Goal: Task Accomplishment & Management: Complete application form

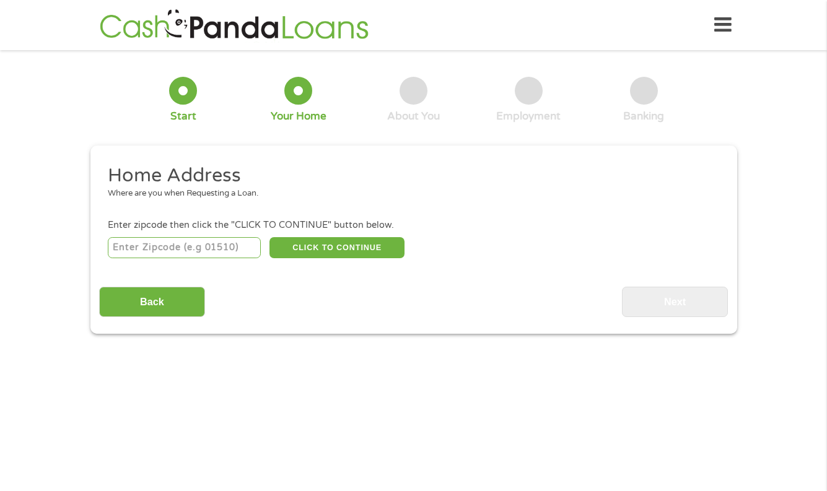
click at [218, 248] on input "number" at bounding box center [184, 247] width 153 height 21
type input "50158"
click at [331, 245] on button "CLICK TO CONTINUE" at bounding box center [337, 247] width 135 height 21
type input "50158"
type input "[GEOGRAPHIC_DATA]"
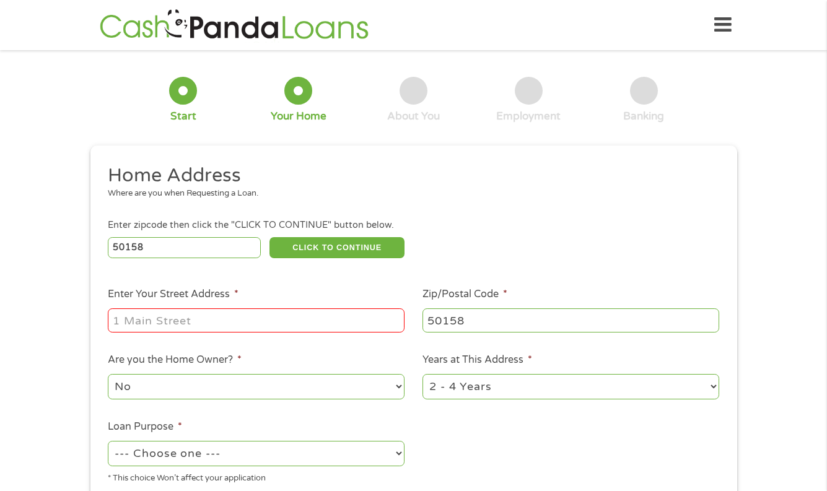
click at [237, 317] on input "Enter Your Street Address *" at bounding box center [256, 321] width 297 height 24
type input "[STREET_ADDRESS][PERSON_NAME]"
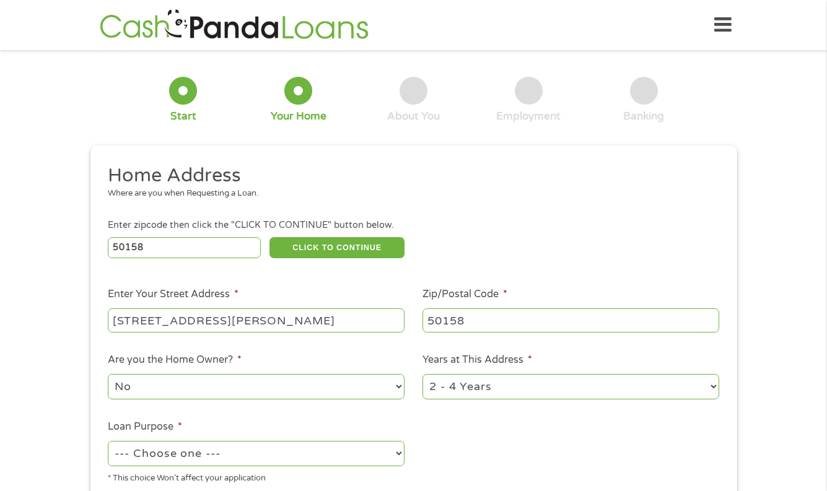
scroll to position [144, 0]
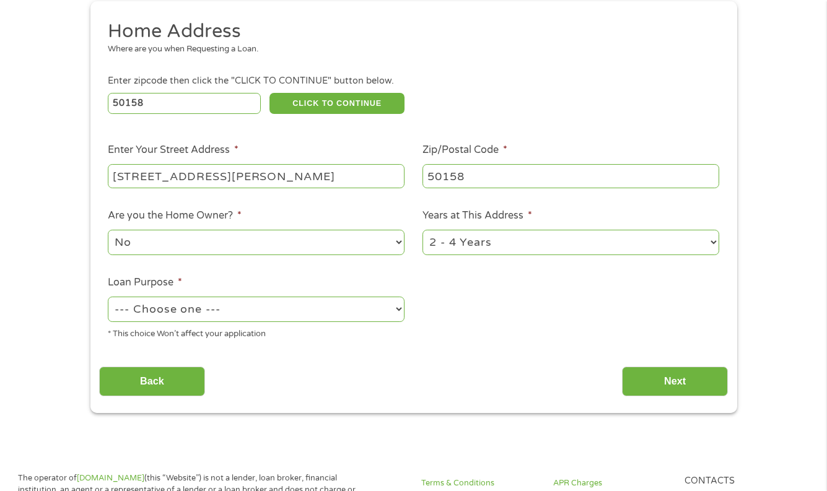
click at [514, 236] on select "1 Year or less 1 - 2 Years 2 - 4 Years Over 4 Years" at bounding box center [571, 242] width 297 height 25
select select "60months"
click at [423, 230] on select "1 Year or less 1 - 2 Years 2 - 4 Years Over 4 Years" at bounding box center [571, 242] width 297 height 25
click at [367, 310] on select "--- Choose one --- Pay Bills Debt Consolidation Home Improvement Major Purchase…" at bounding box center [256, 309] width 297 height 25
select select "paybills"
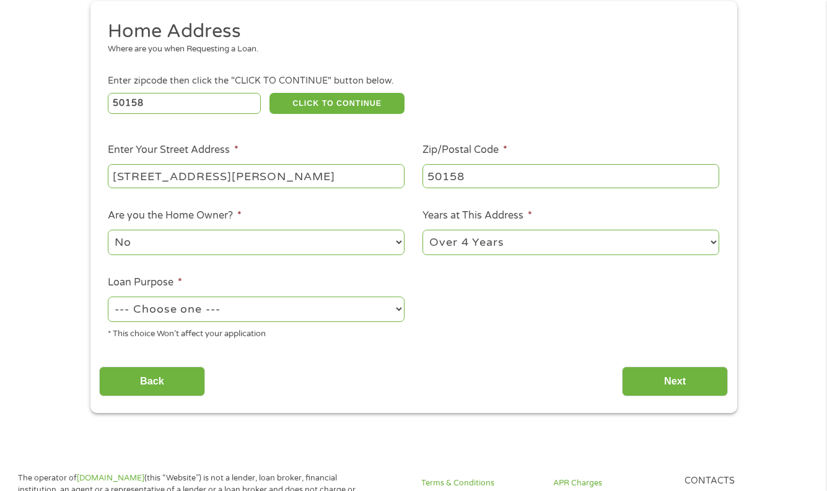
click at [108, 297] on select "--- Choose one --- Pay Bills Debt Consolidation Home Improvement Major Purchase…" at bounding box center [256, 309] width 297 height 25
click at [655, 379] on input "Next" at bounding box center [675, 382] width 106 height 30
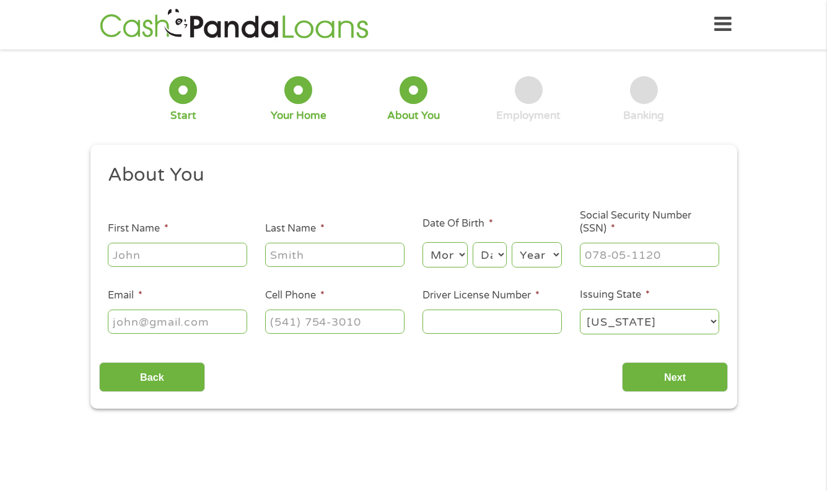
scroll to position [0, 0]
click at [212, 260] on input "First Name *" at bounding box center [177, 256] width 139 height 24
type input "[PERSON_NAME]"
type input "[EMAIL_ADDRESS][DOMAIN_NAME]"
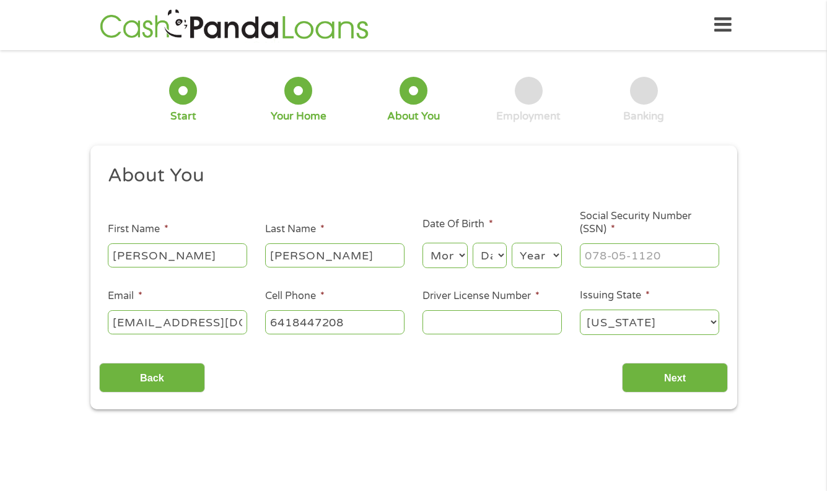
type input "[PHONE_NUMBER]"
click at [453, 321] on input "Driver License Number *" at bounding box center [492, 322] width 139 height 24
type input "691AA2779"
click at [632, 255] on input "___-__-____" at bounding box center [649, 256] width 139 height 24
type input "482-90-9781"
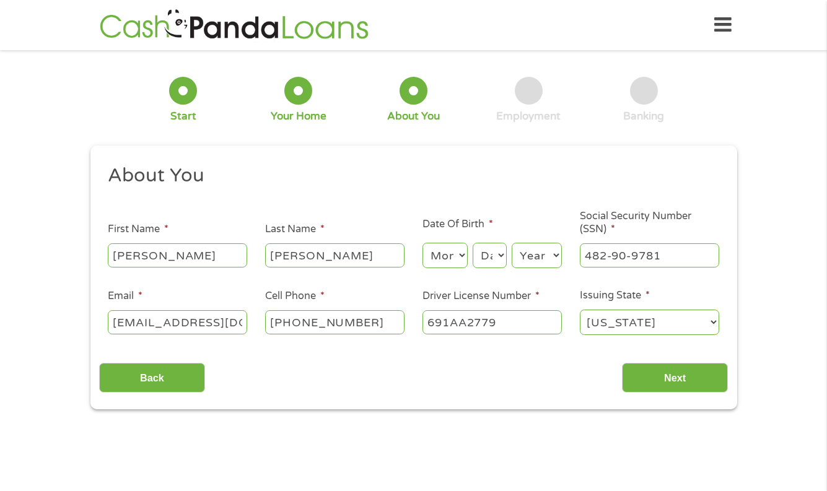
click at [452, 257] on select "Month 1 2 3 4 5 6 7 8 9 10 11 12" at bounding box center [445, 255] width 45 height 25
select select "7"
click at [423, 243] on select "Month 1 2 3 4 5 6 7 8 9 10 11 12" at bounding box center [445, 255] width 45 height 25
click at [491, 259] on select "Day 1 2 3 4 5 6 7 8 9 10 11 12 13 14 15 16 17 18 19 20 21 22 23 24 25 26 27 28 …" at bounding box center [489, 255] width 33 height 25
select select "3"
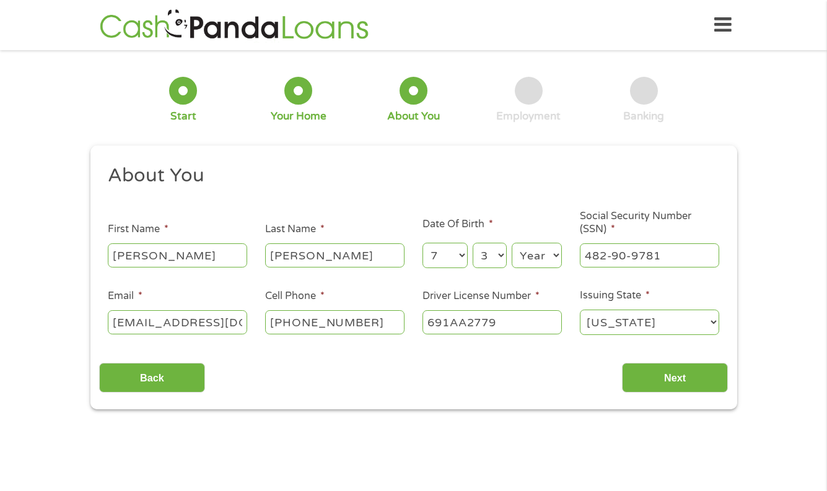
click at [473, 243] on select "Day 1 2 3 4 5 6 7 8 9 10 11 12 13 14 15 16 17 18 19 20 21 22 23 24 25 26 27 28 …" at bounding box center [489, 255] width 33 height 25
click at [535, 254] on select "Year [DATE] 2006 2005 2004 2003 2002 2001 2000 1999 1998 1997 1996 1995 1994 19…" at bounding box center [537, 255] width 50 height 25
select select "1962"
click at [512, 243] on select "Year [DATE] 2006 2005 2004 2003 2002 2001 2000 1999 1998 1997 1996 1995 1994 19…" at bounding box center [537, 255] width 50 height 25
click at [662, 375] on input "Next" at bounding box center [675, 378] width 106 height 30
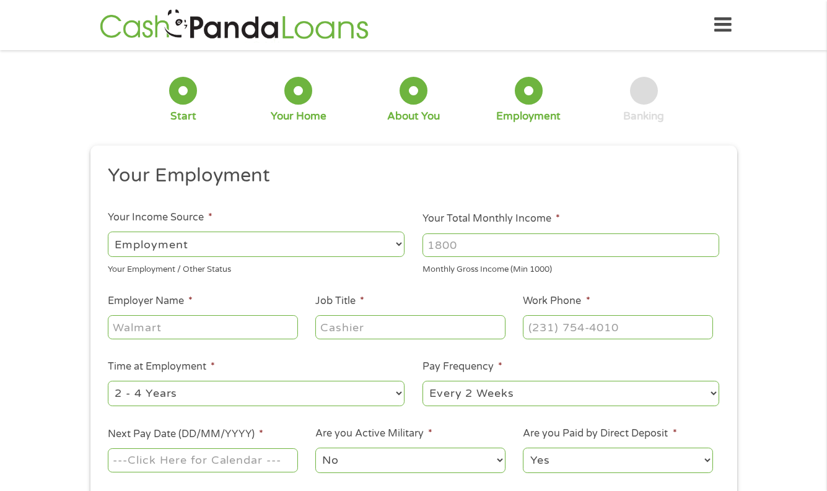
scroll to position [5, 5]
click at [267, 240] on select "--- Choose one --- Employment [DEMOGRAPHIC_DATA] Benefits" at bounding box center [256, 244] width 297 height 25
select select "benefits"
click at [108, 232] on select "--- Choose one --- Employment [DEMOGRAPHIC_DATA] Benefits" at bounding box center [256, 244] width 297 height 25
type input "Other"
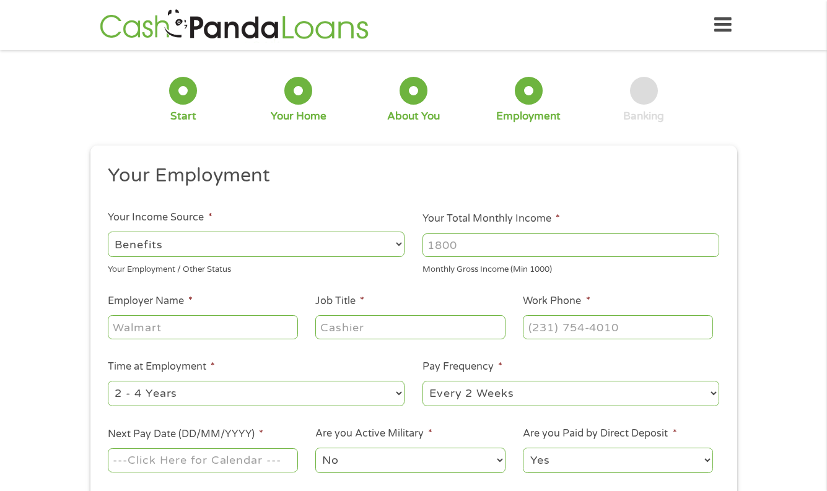
type input "[PHONE_NUMBER]"
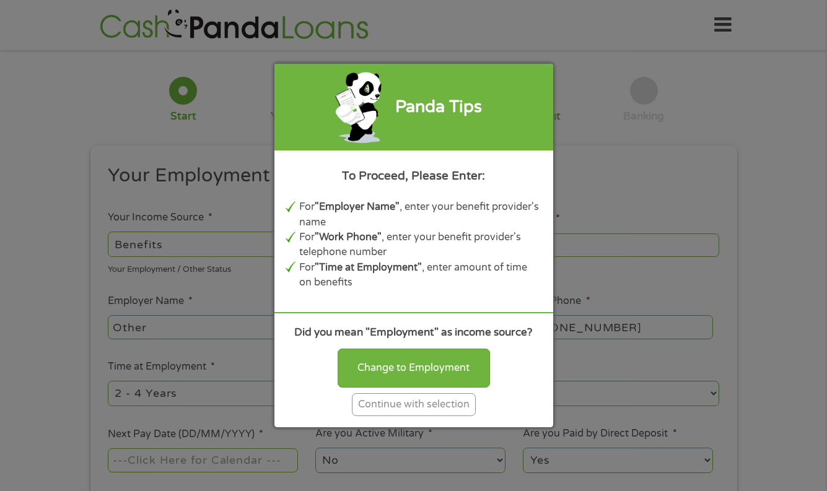
click at [398, 400] on div "Continue with selection" at bounding box center [414, 405] width 124 height 23
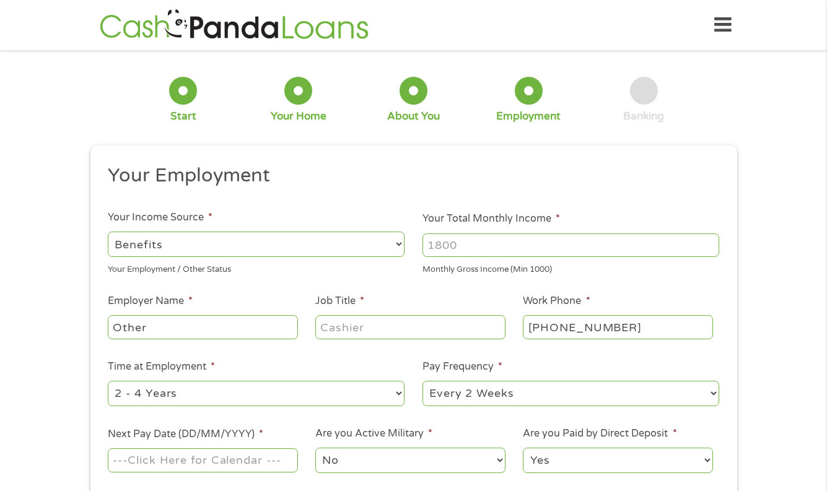
click at [188, 328] on input "Other" at bounding box center [203, 327] width 190 height 24
click at [407, 328] on input "Job Title *" at bounding box center [410, 327] width 190 height 24
click at [340, 326] on input "Casier" at bounding box center [410, 327] width 190 height 24
type input "Cashier"
click at [623, 327] on input "[PHONE_NUMBER]" at bounding box center [618, 327] width 190 height 24
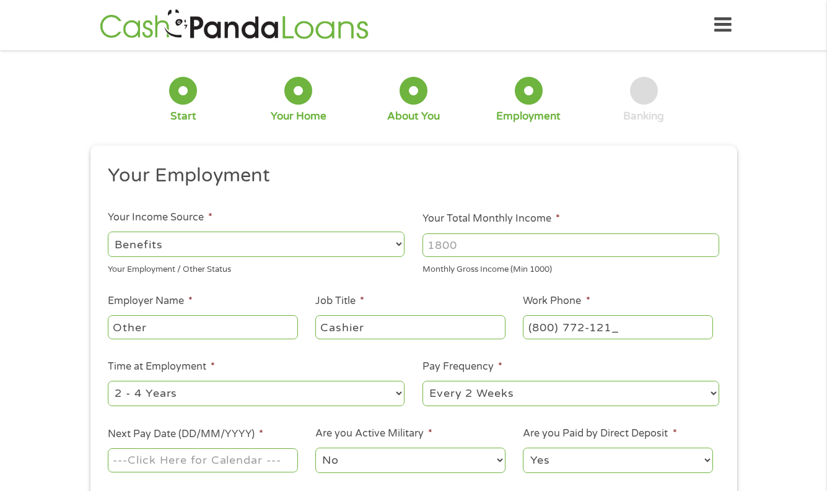
type input "[PHONE_NUMBER]"
click at [566, 244] on input "Your Total Monthly Income *" at bounding box center [571, 246] width 297 height 24
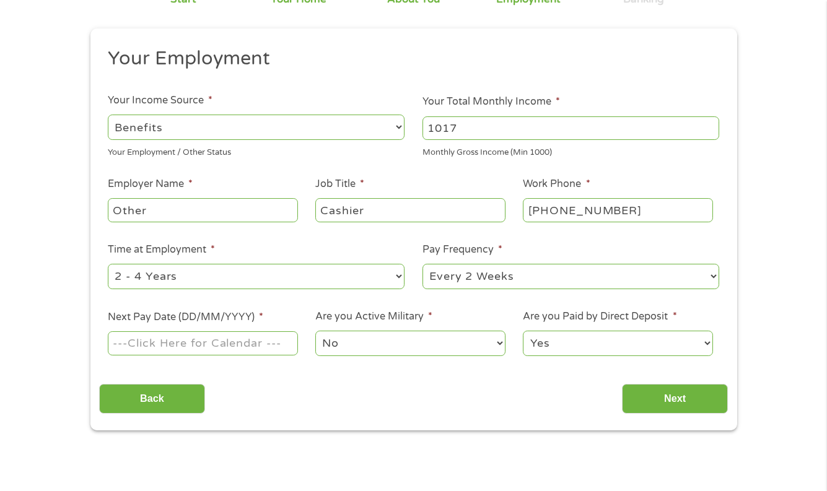
scroll to position [144, 0]
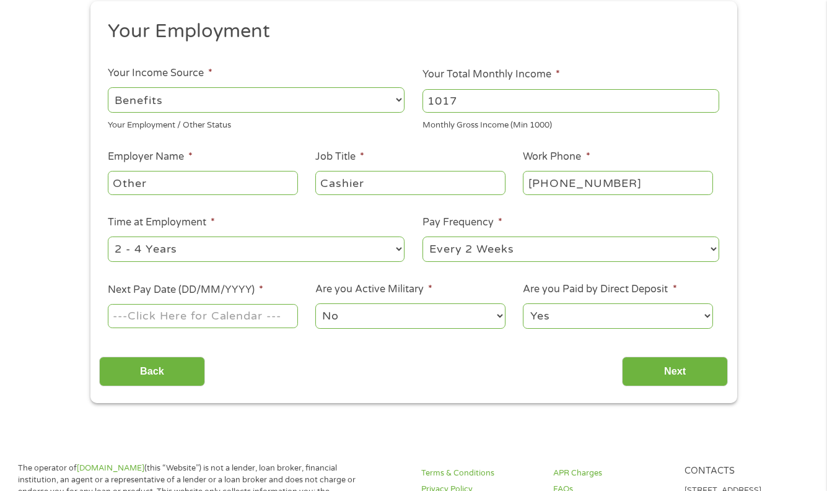
type input "1017"
click at [534, 247] on select "--- Choose one --- Every 2 Weeks Every Week Monthly Semi-Monthly" at bounding box center [571, 249] width 297 height 25
select select "monthly"
click at [423, 237] on select "--- Choose one --- Every 2 Weeks Every Week Monthly Semi-Monthly" at bounding box center [571, 249] width 297 height 25
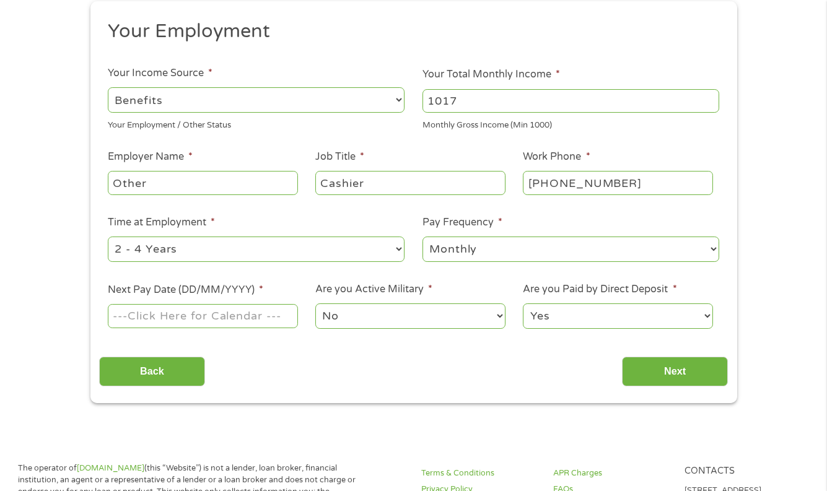
click at [213, 324] on input "Next Pay Date (DD/MM/YYYY) *" at bounding box center [203, 316] width 190 height 24
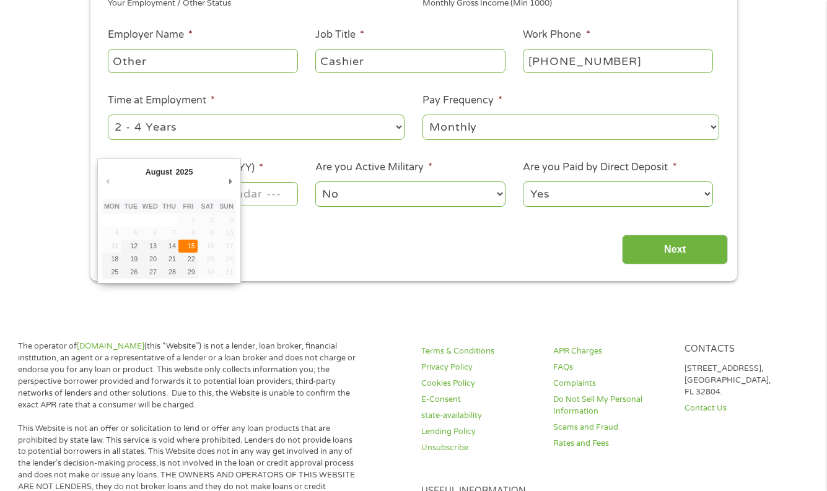
scroll to position [289, 0]
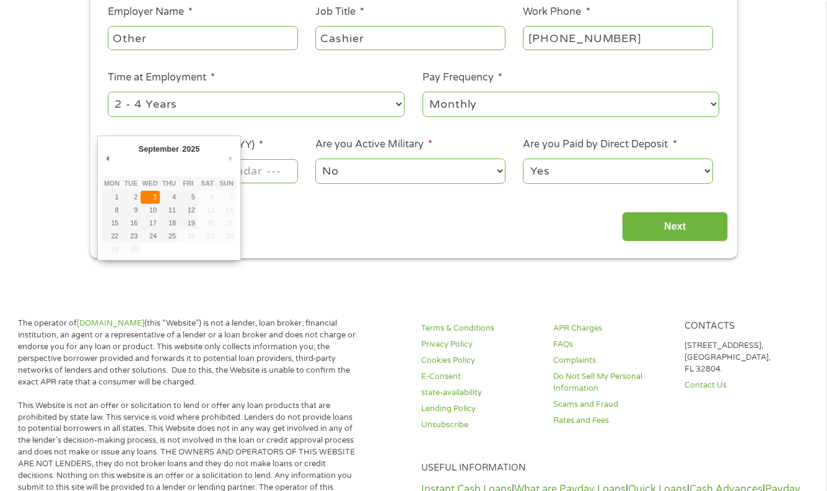
type input "[DATE]"
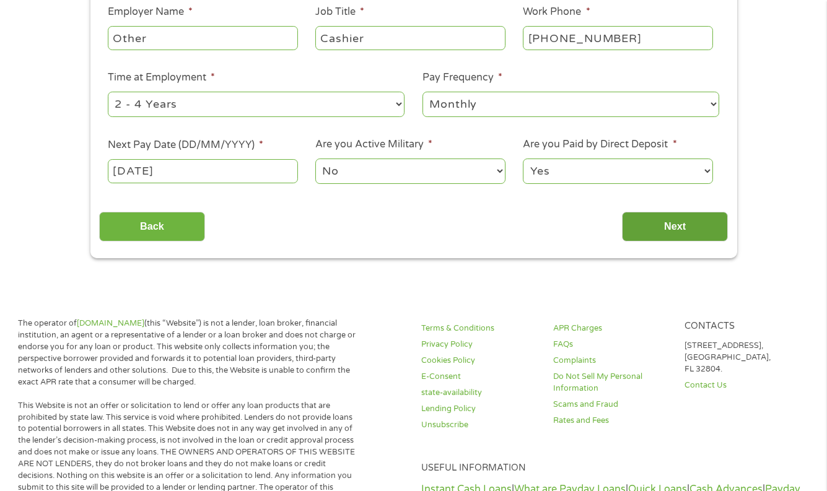
click at [640, 224] on input "Next" at bounding box center [675, 227] width 106 height 30
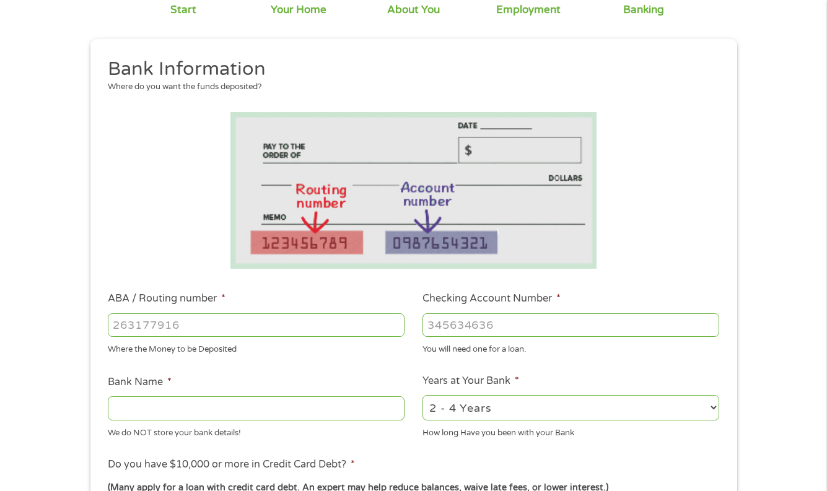
scroll to position [0, 0]
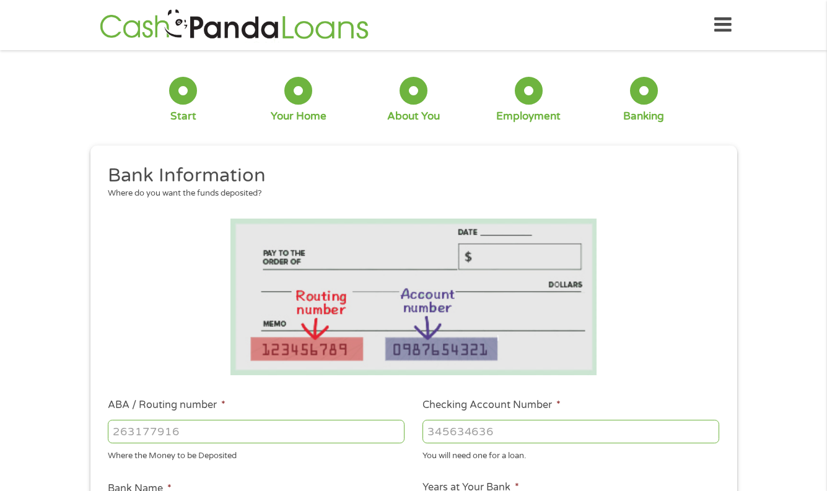
click at [227, 433] on input "ABA / Routing number *" at bounding box center [256, 432] width 297 height 24
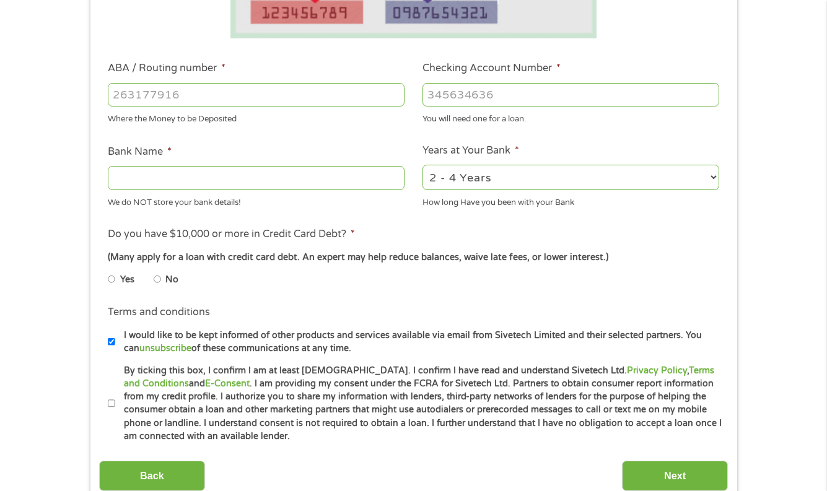
scroll to position [289, 0]
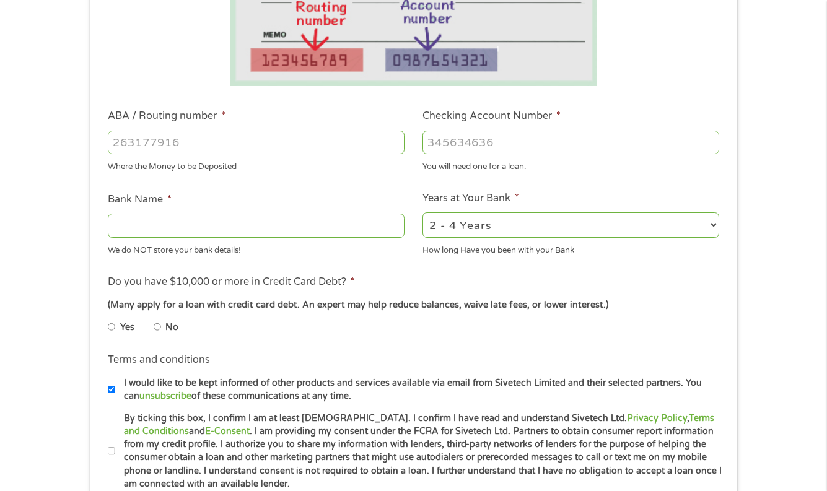
click at [253, 143] on input "ABA / Routing number *" at bounding box center [256, 143] width 297 height 24
type input "124303162"
type input "GOBANK A DIVISION OF GREEN DOT BANK"
type input "124303162"
click at [508, 142] on input "Checking Account Number *" at bounding box center [571, 143] width 297 height 24
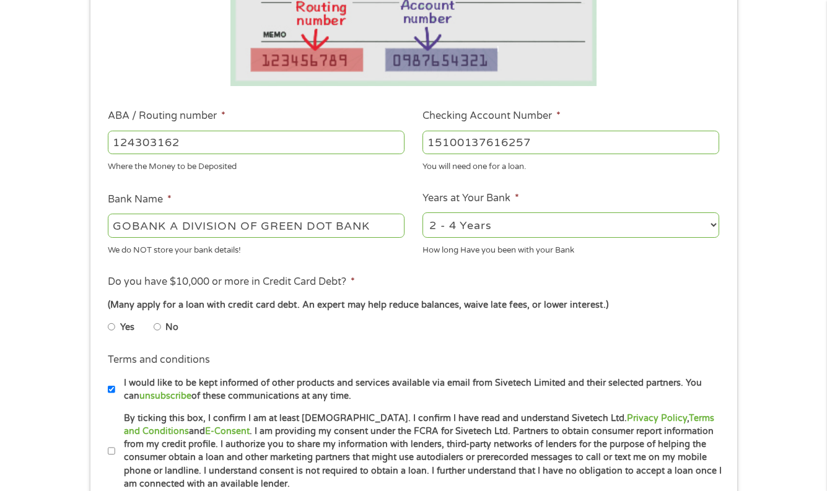
type input "15100137616257"
click at [533, 226] on select "2 - 4 Years 6 - 12 Months 1 - 2 Years Over 4 Years" at bounding box center [571, 225] width 297 height 25
select select "24months"
click at [423, 213] on select "2 - 4 Years 6 - 12 Months 1 - 2 Years Over 4 Years" at bounding box center [571, 225] width 297 height 25
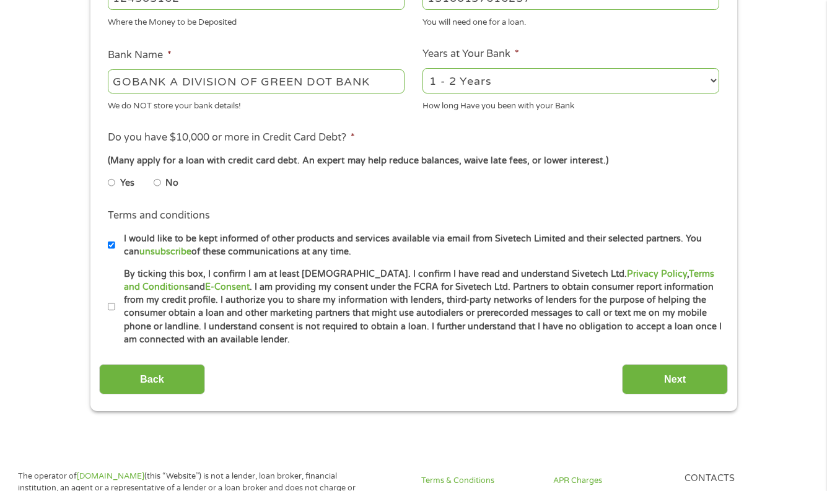
click at [159, 180] on input "No" at bounding box center [157, 183] width 7 height 20
radio input "true"
click at [115, 302] on label "By ticking this box, I confirm I am at least [DEMOGRAPHIC_DATA]. I confirm I ha…" at bounding box center [419, 307] width 608 height 79
click at [115, 302] on input "By ticking this box, I confirm I am at least [DEMOGRAPHIC_DATA]. I confirm I ha…" at bounding box center [111, 307] width 7 height 20
checkbox input "true"
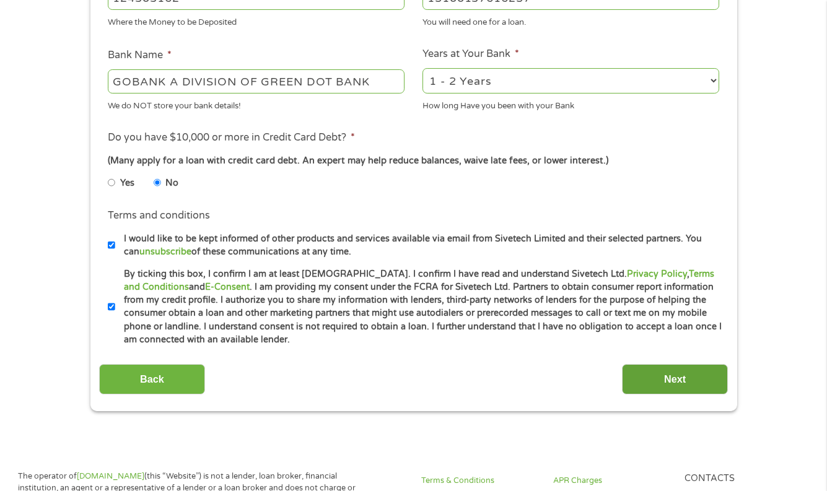
click at [659, 383] on input "Next" at bounding box center [675, 379] width 106 height 30
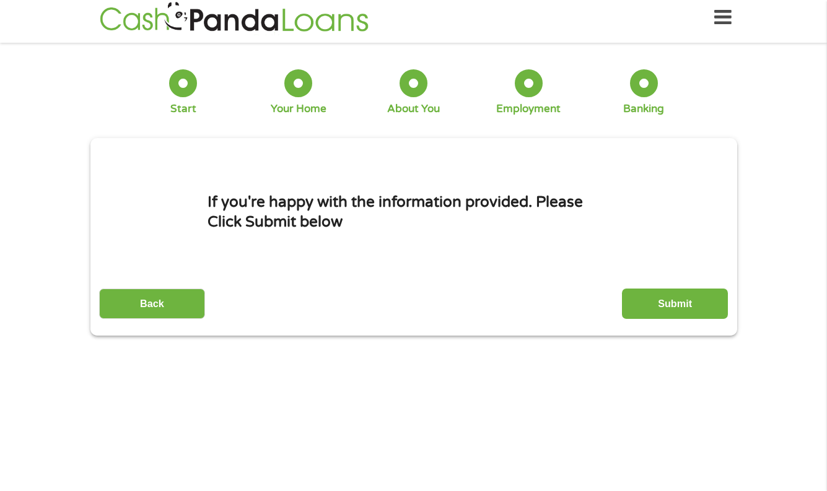
scroll to position [0, 0]
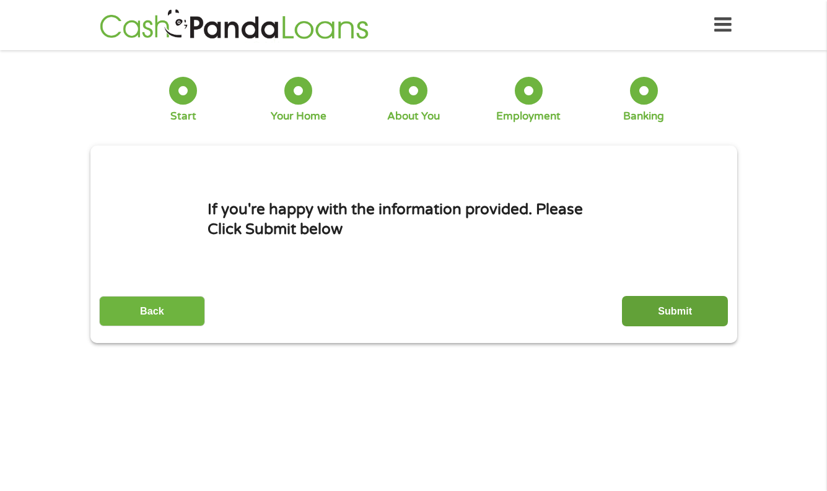
click at [676, 312] on input "Submit" at bounding box center [675, 311] width 106 height 30
